Goal: Check status: Check status

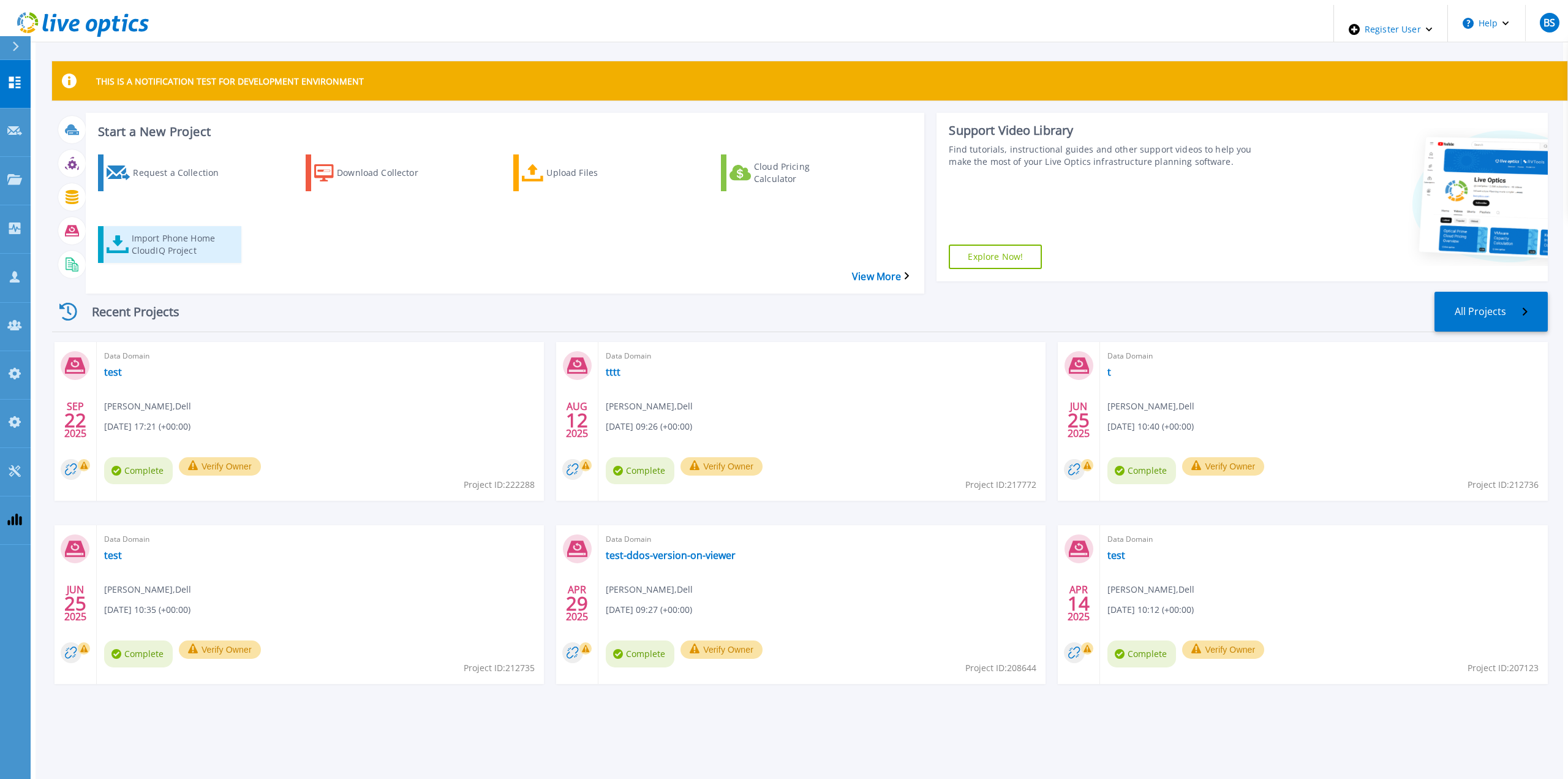
click at [155, 234] on link "Import Phone Home CloudIQ Project" at bounding box center [169, 244] width 143 height 37
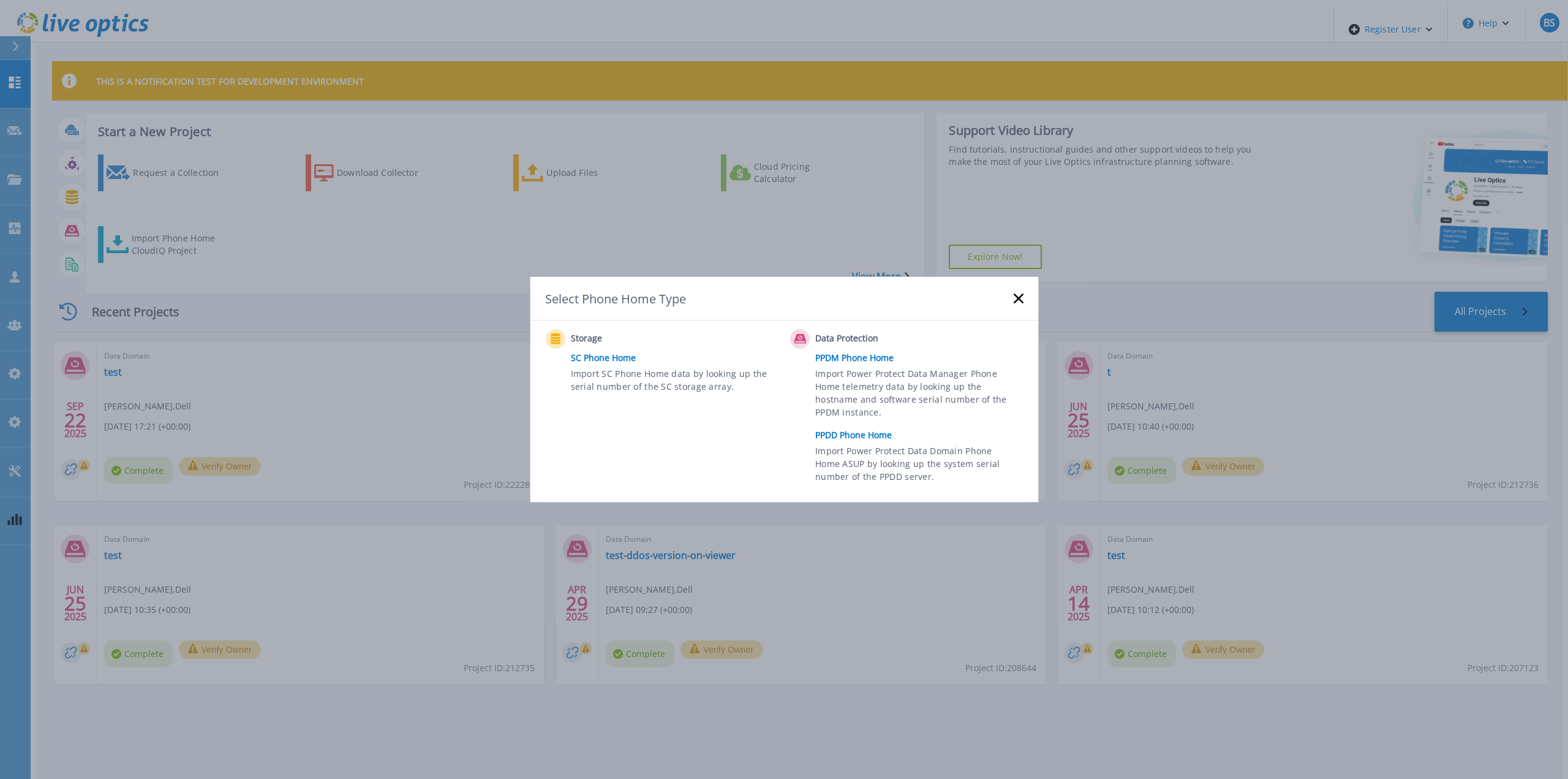
click at [844, 437] on link "PPDD Phone Home" at bounding box center [923, 435] width 214 height 18
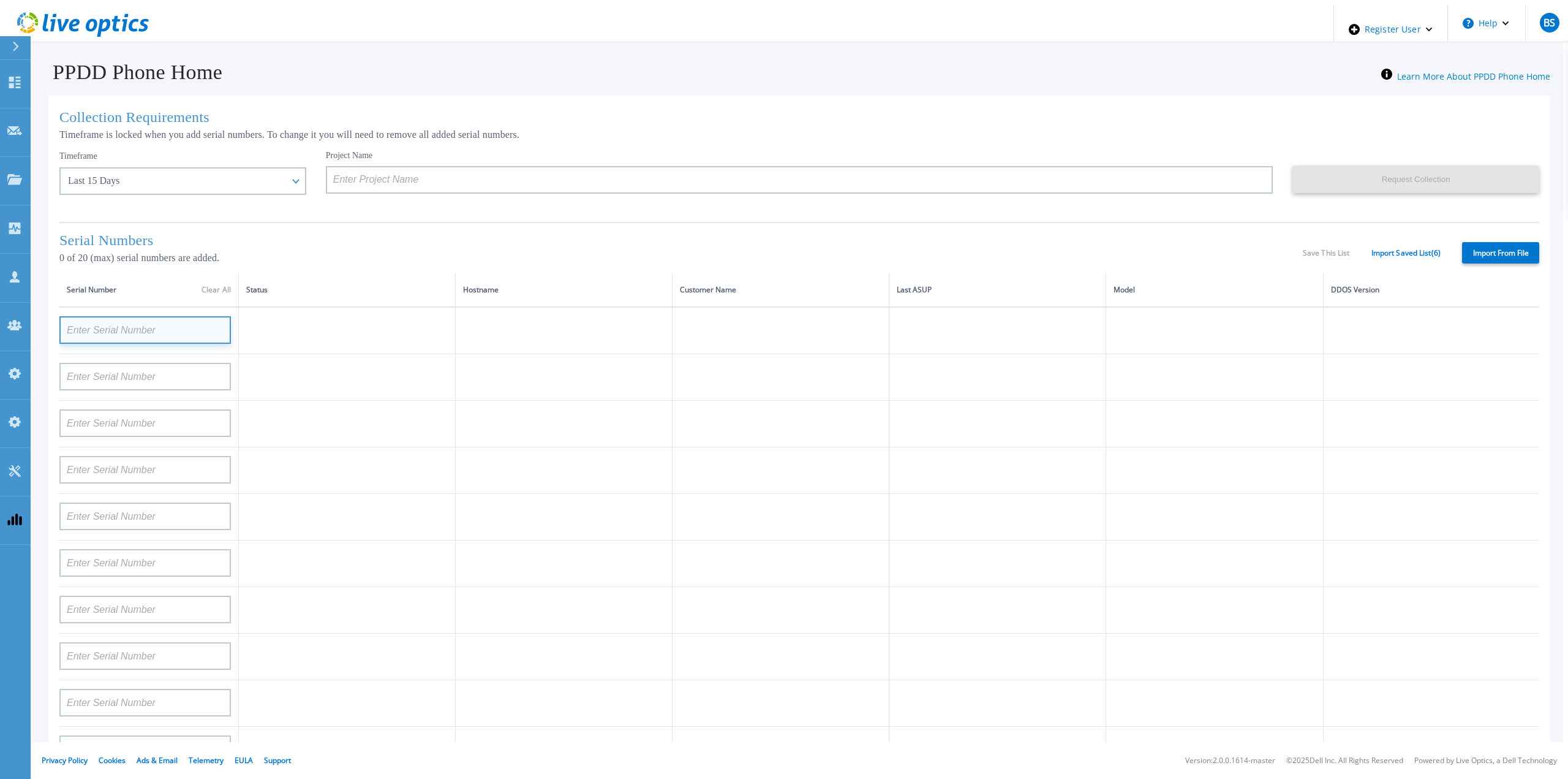
click at [168, 332] on input at bounding box center [145, 330] width 171 height 27
paste input "APM00210811002"
type input "APM00210811002"
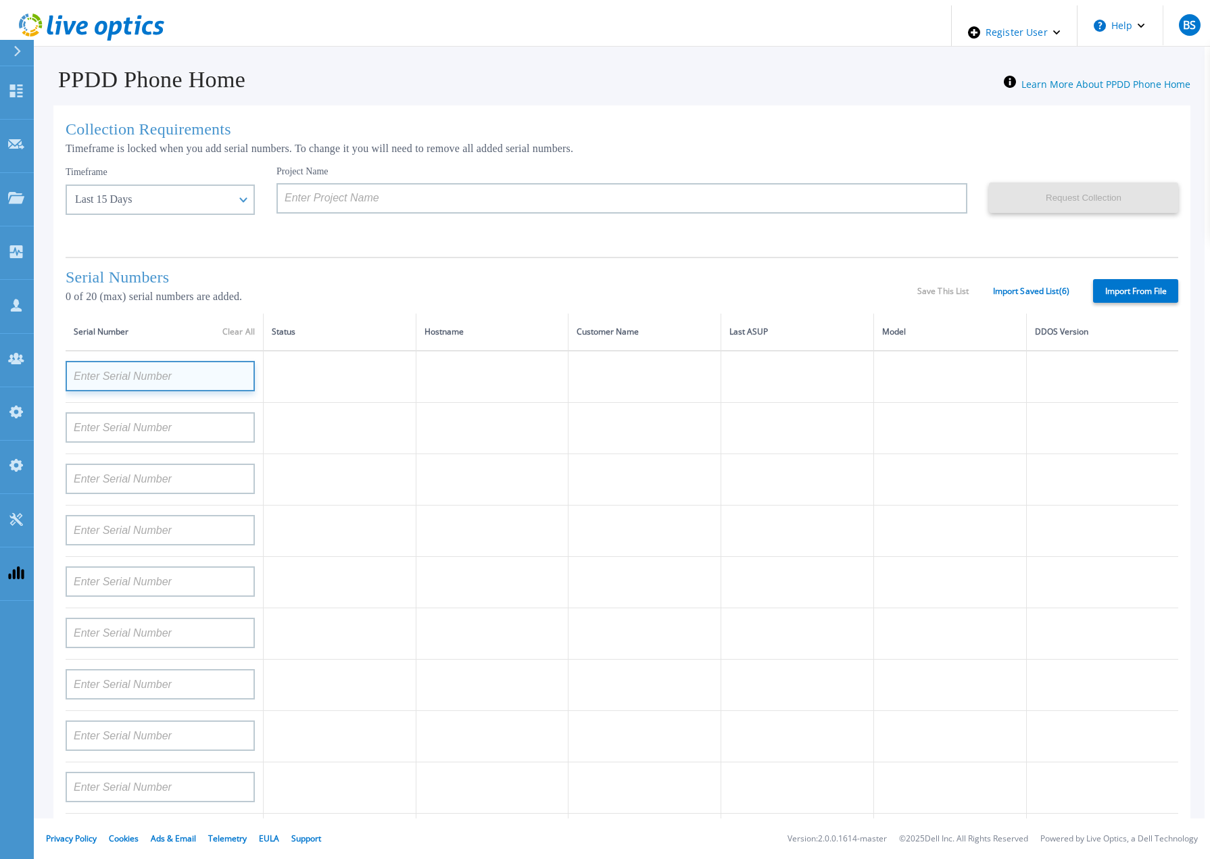
click at [178, 363] on input at bounding box center [160, 376] width 189 height 30
paste input "APM00210811002"
type input "APM00210811002"
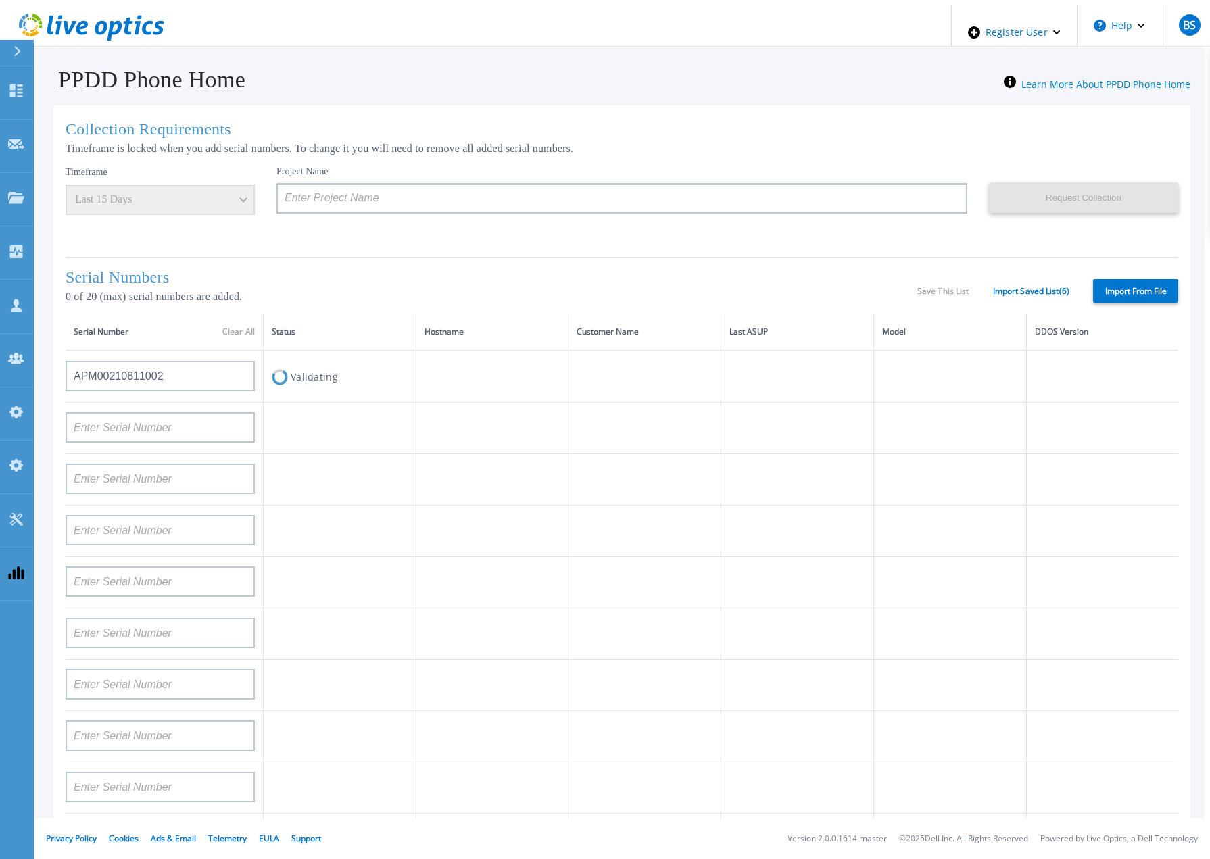
click at [496, 483] on td at bounding box center [492, 479] width 153 height 51
